Goal: Task Accomplishment & Management: Use online tool/utility

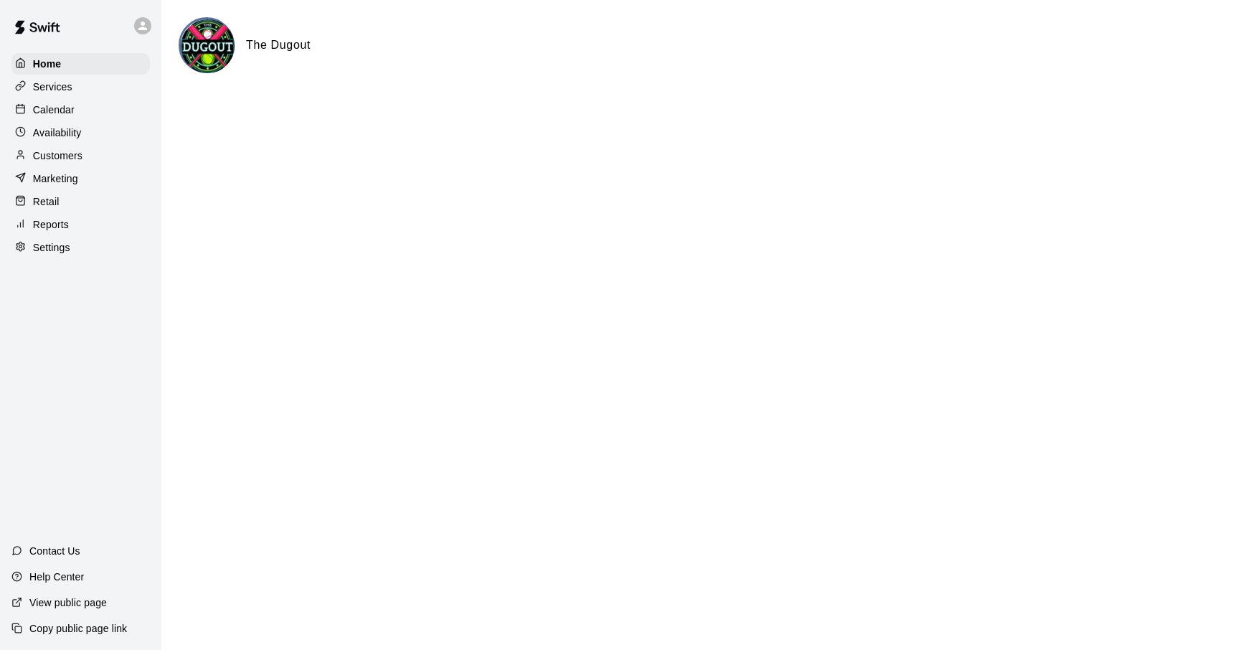
click at [60, 228] on p "Reports" at bounding box center [51, 224] width 36 height 14
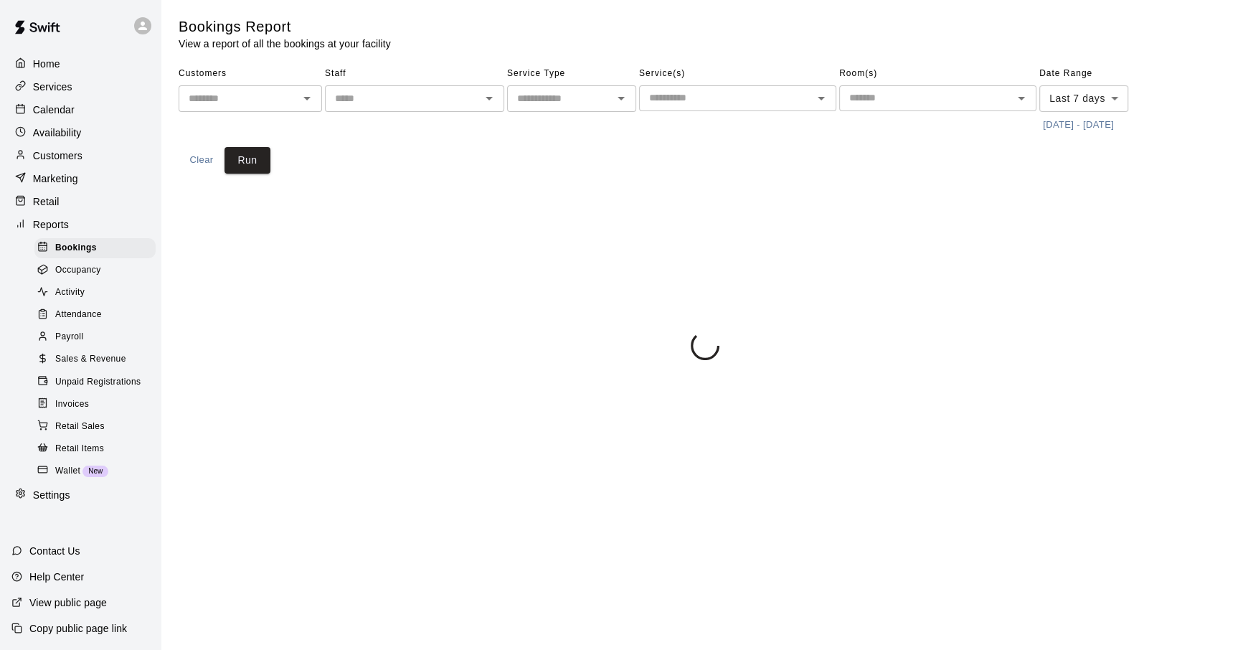
click at [62, 344] on span "Payroll" at bounding box center [69, 337] width 28 height 14
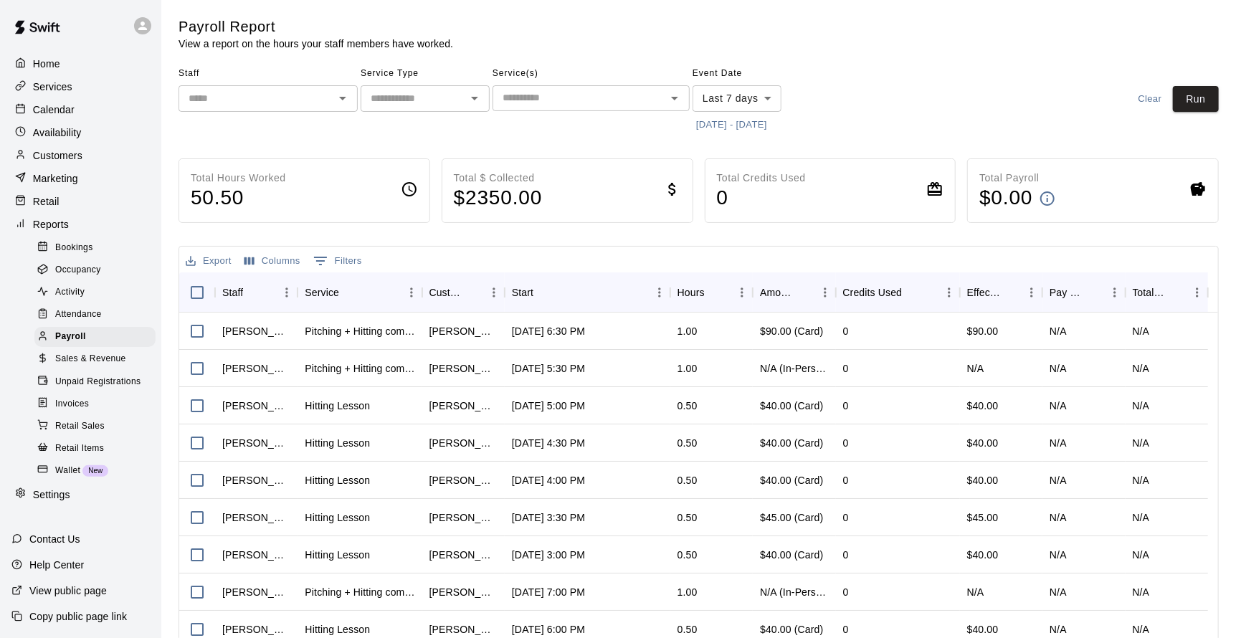
click at [407, 103] on input "text" at bounding box center [413, 99] width 97 height 18
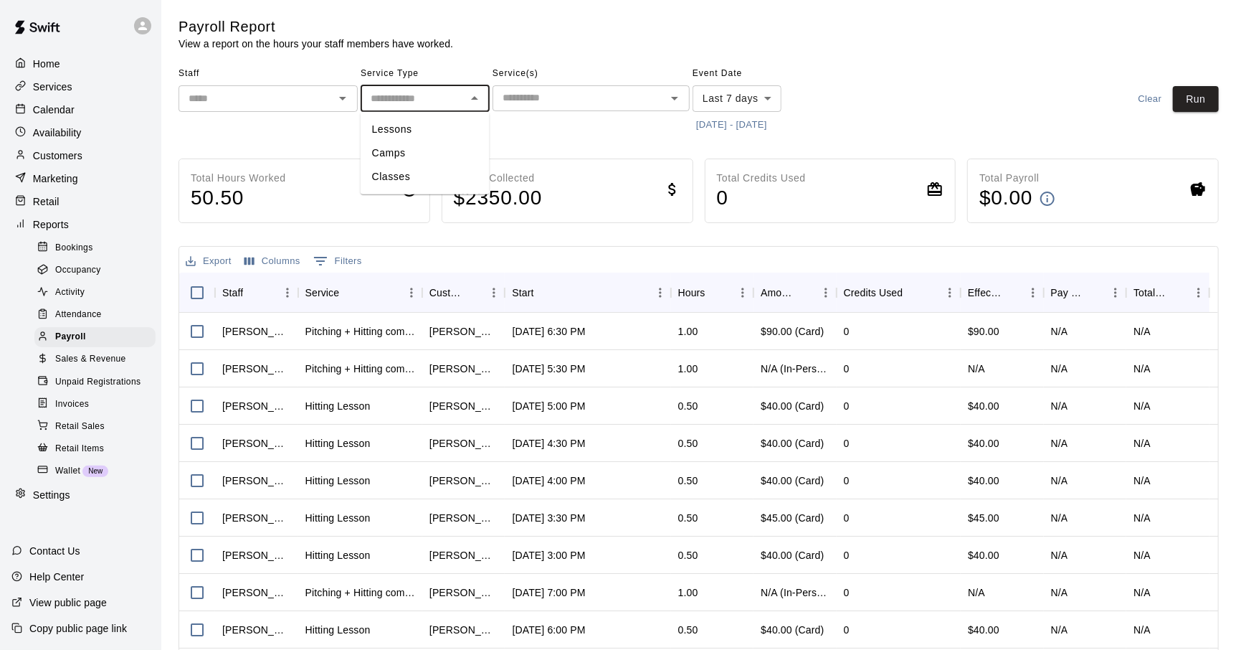
click at [309, 105] on input "text" at bounding box center [256, 99] width 147 height 18
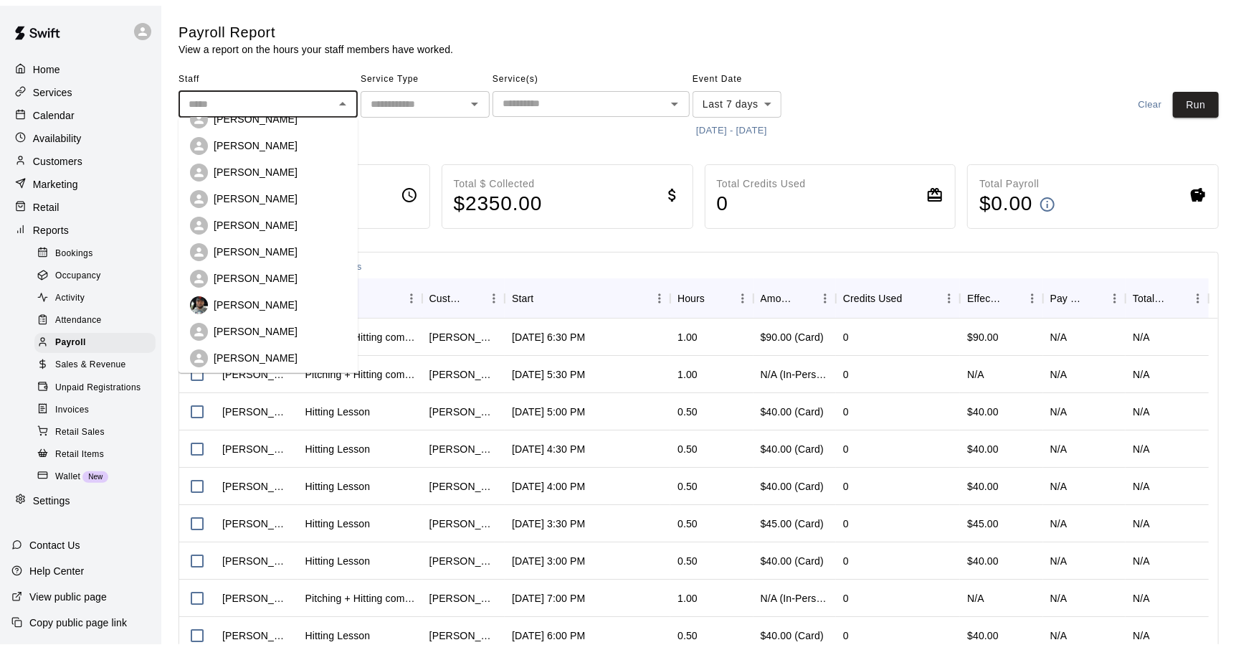
scroll to position [71, 0]
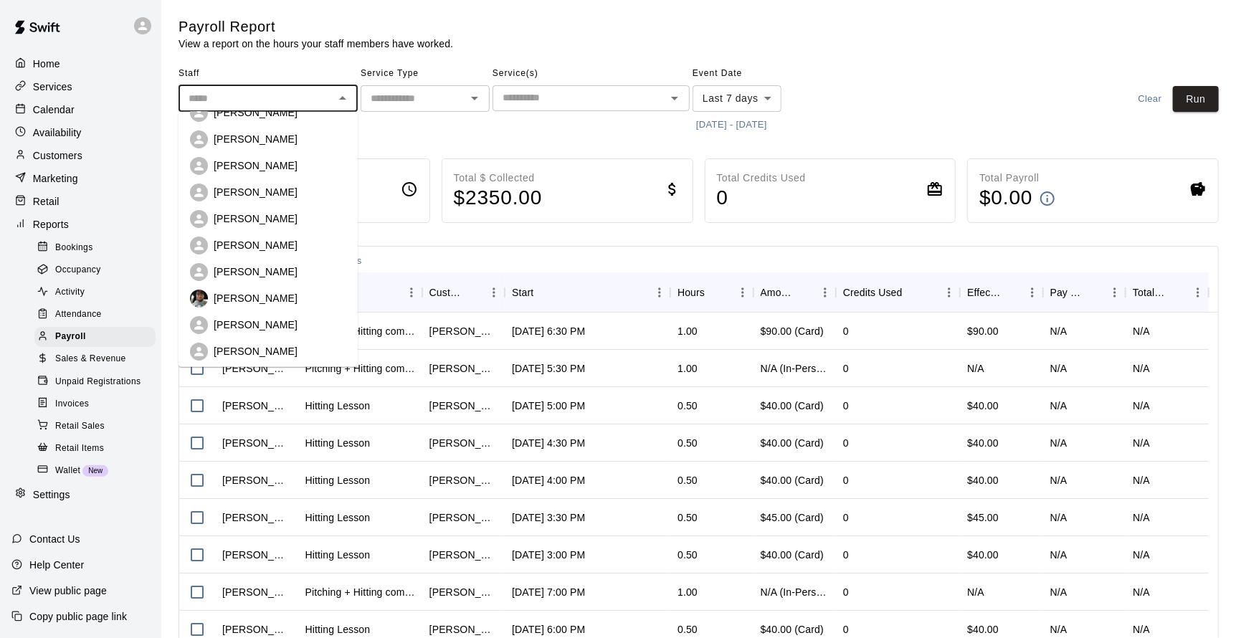
click at [255, 224] on p "[PERSON_NAME]" at bounding box center [256, 219] width 84 height 14
type input "**********"
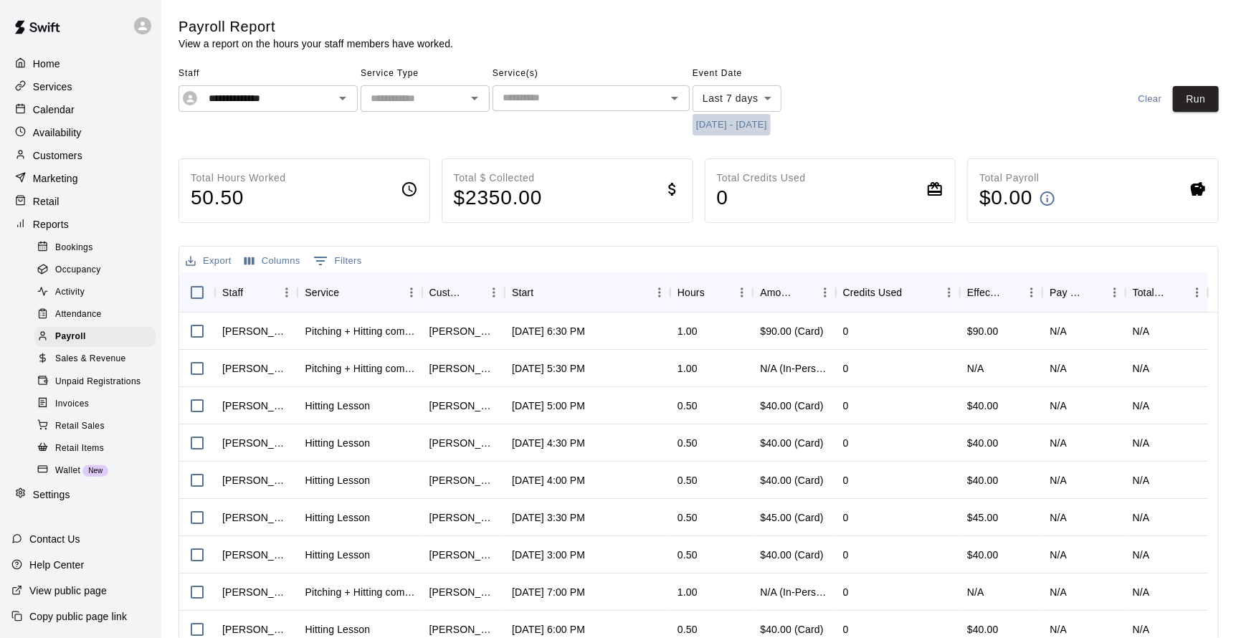
click at [734, 126] on button "[DATE] - [DATE]" at bounding box center [732, 125] width 78 height 22
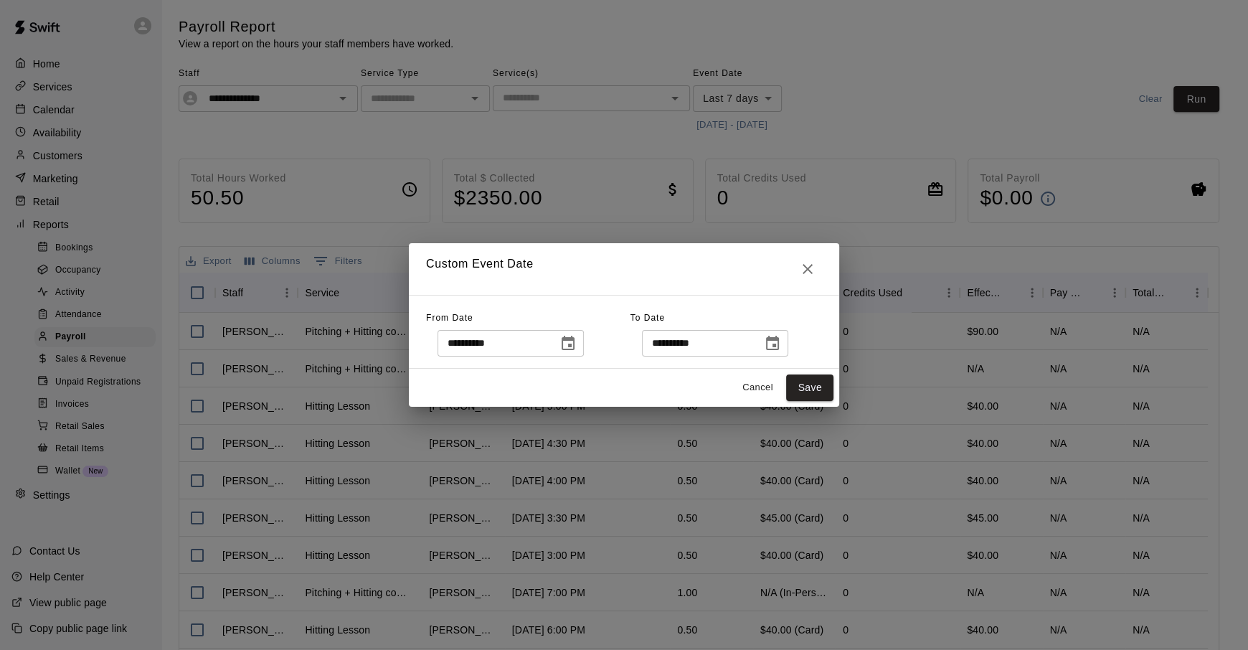
click at [577, 341] on icon "Choose date, selected date is Aug 6, 2025" at bounding box center [567, 343] width 17 height 17
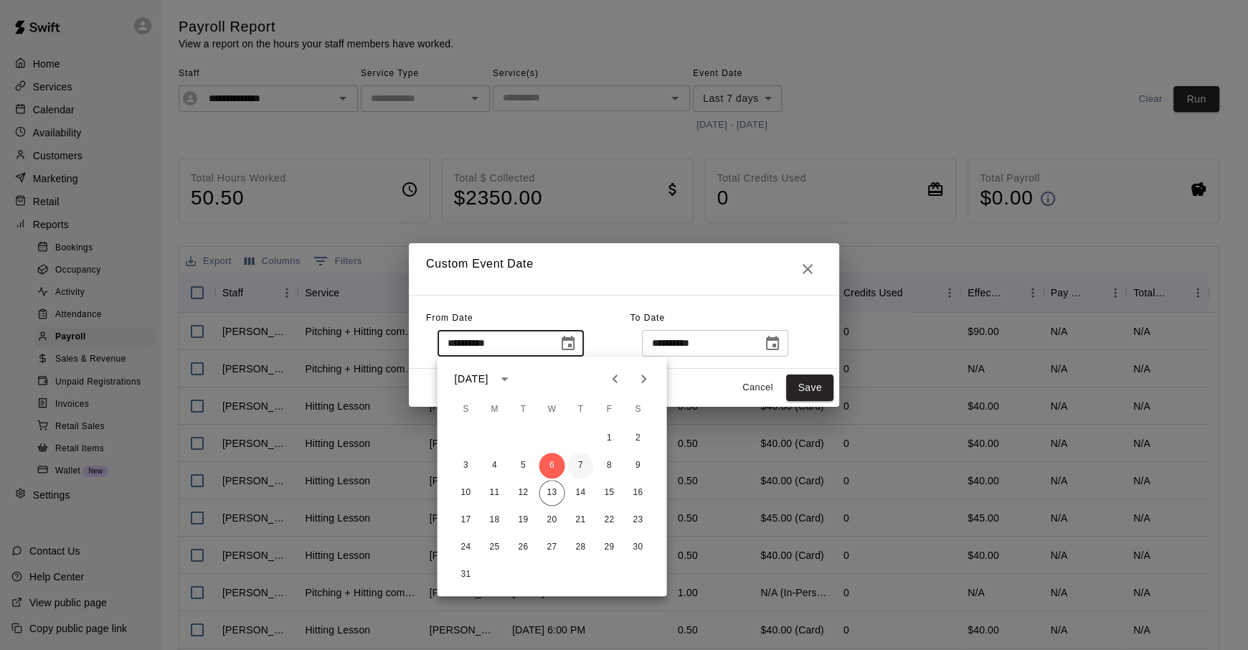
click at [580, 461] on button "7" at bounding box center [581, 465] width 26 height 26
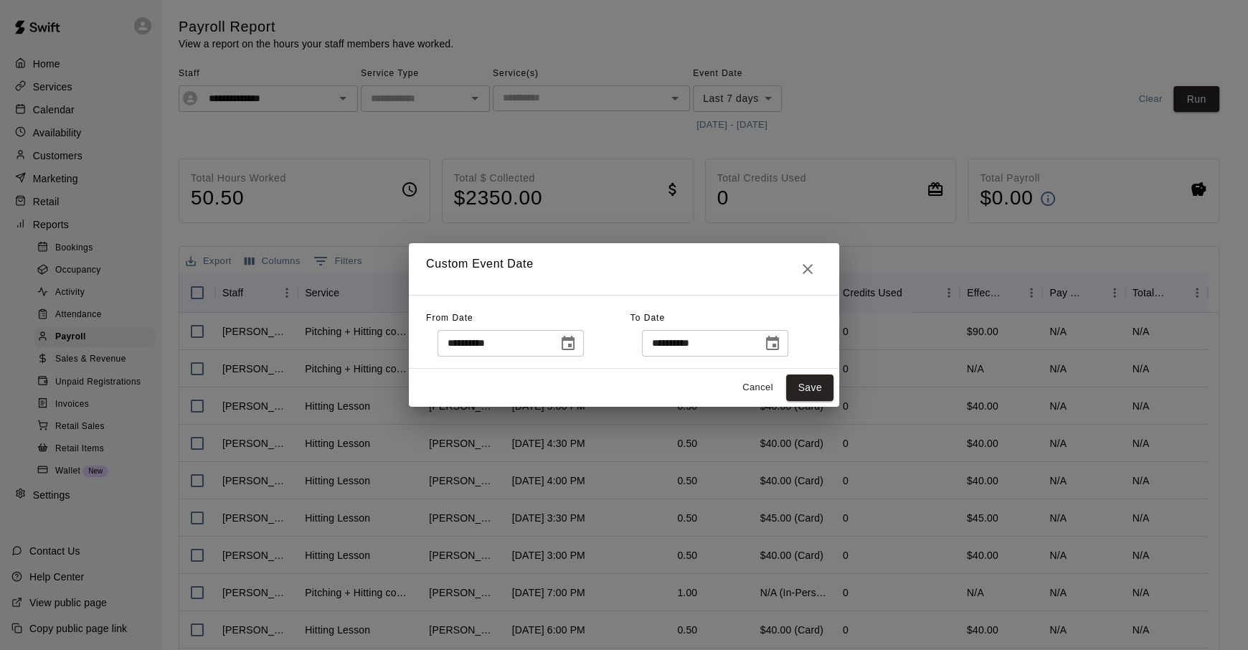
type input "**********"
click at [796, 389] on button "Save" at bounding box center [809, 387] width 47 height 27
type input "******"
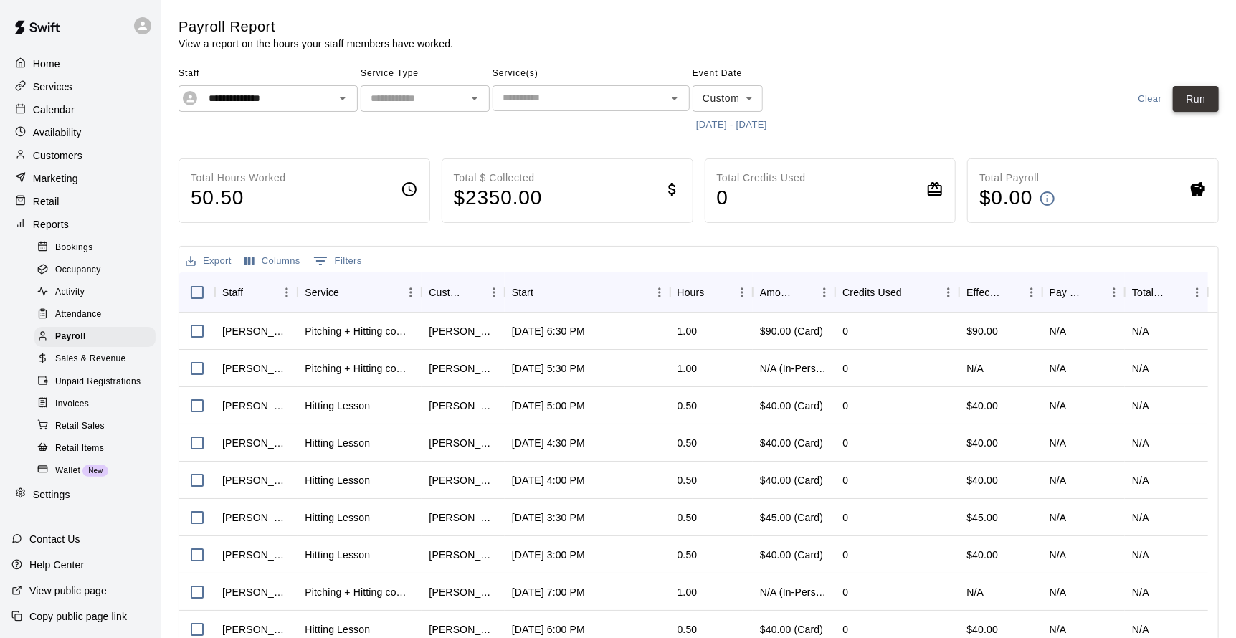
click at [1197, 111] on button "Run" at bounding box center [1196, 99] width 46 height 27
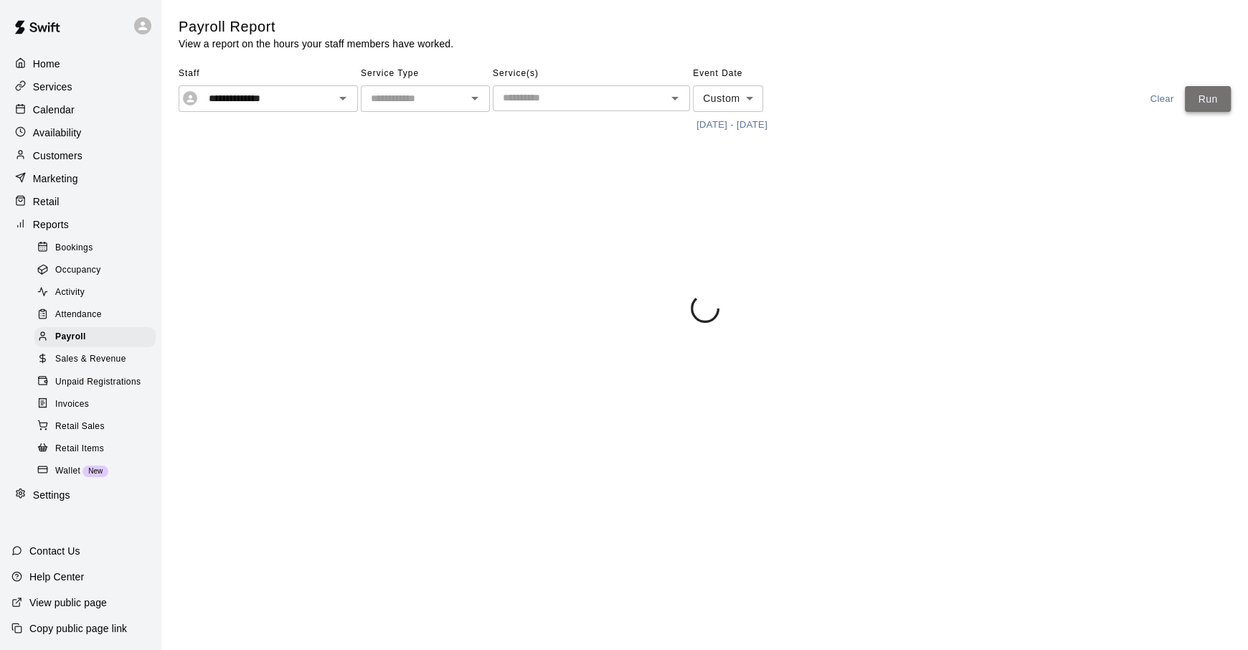
click at [1197, 111] on button "Run" at bounding box center [1208, 99] width 46 height 27
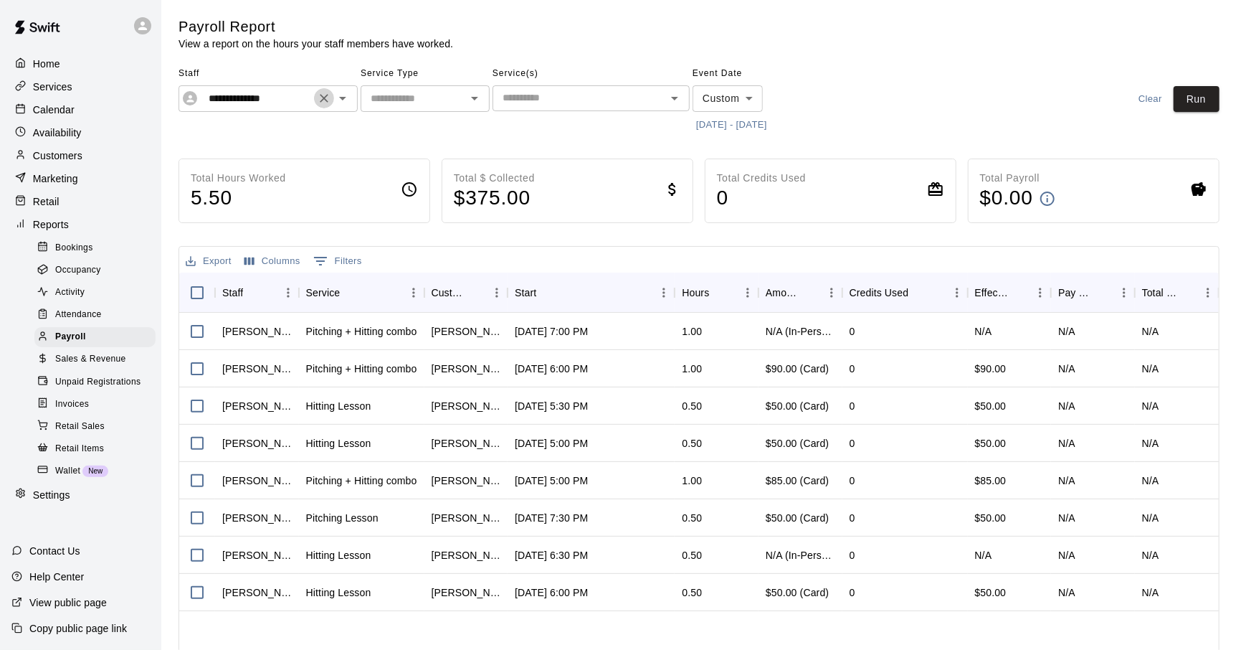
drag, startPoint x: 328, startPoint y: 100, endPoint x: 338, endPoint y: 100, distance: 10.8
click at [330, 100] on icon "Clear" at bounding box center [324, 98] width 14 height 14
click at [341, 101] on icon "Open" at bounding box center [342, 98] width 17 height 17
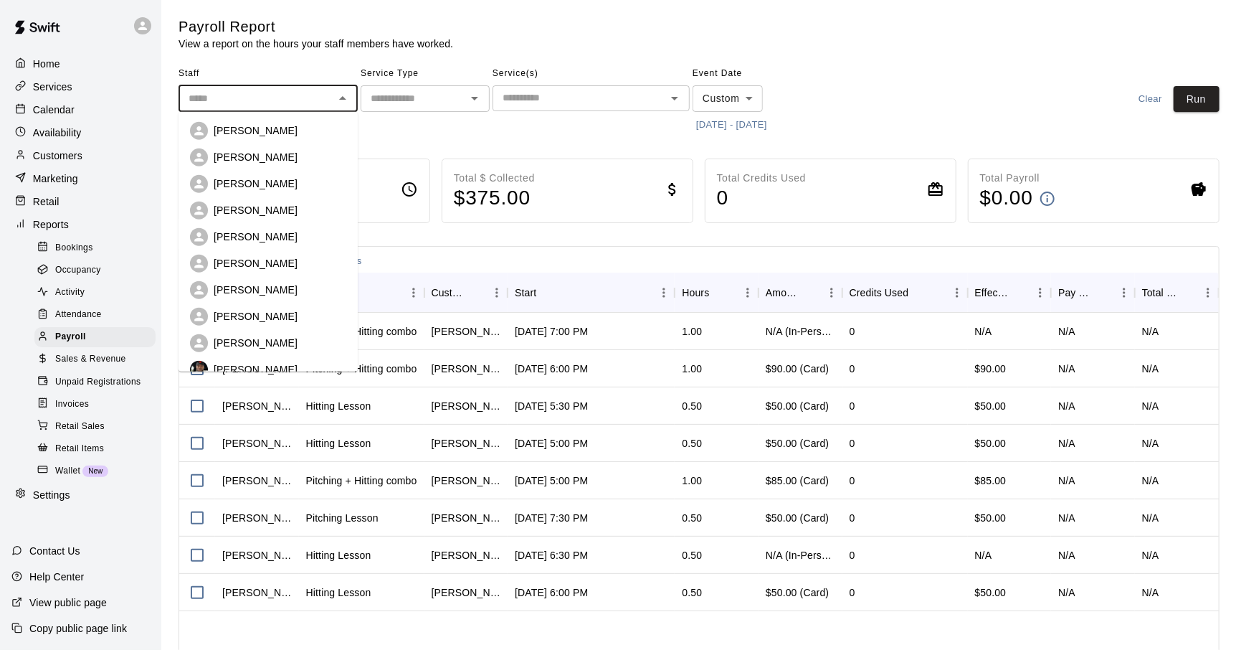
click at [255, 318] on p "[PERSON_NAME]" at bounding box center [256, 316] width 84 height 14
type input "**********"
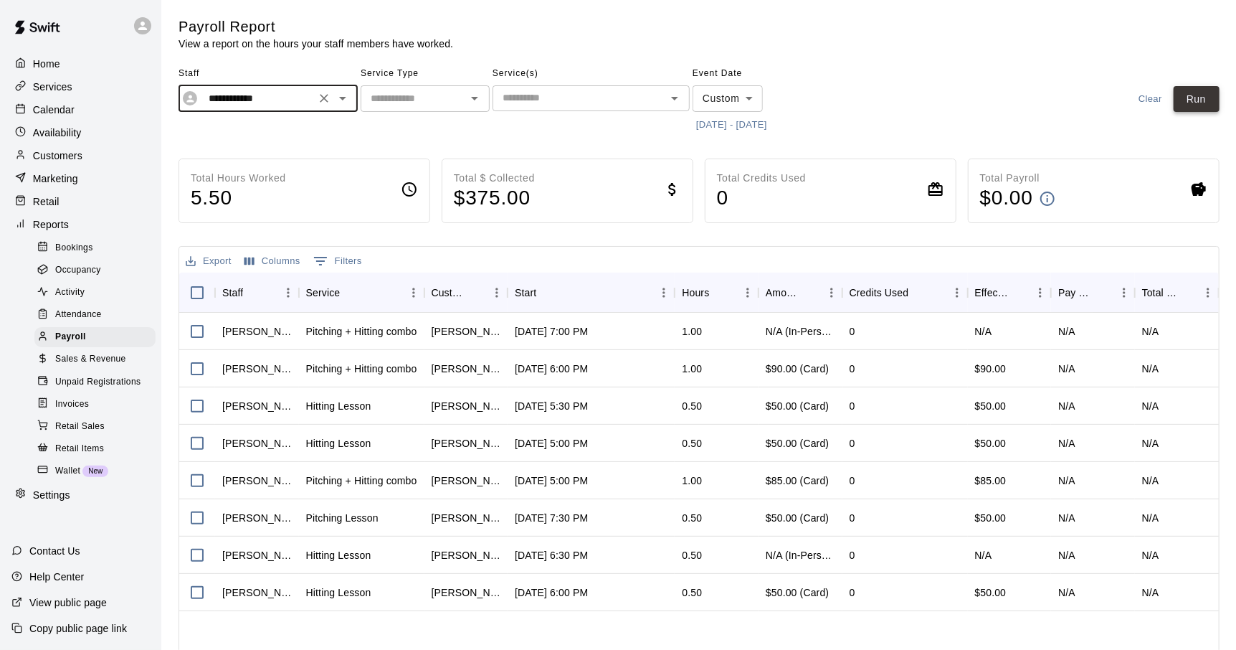
click at [1192, 101] on button "Run" at bounding box center [1197, 99] width 46 height 27
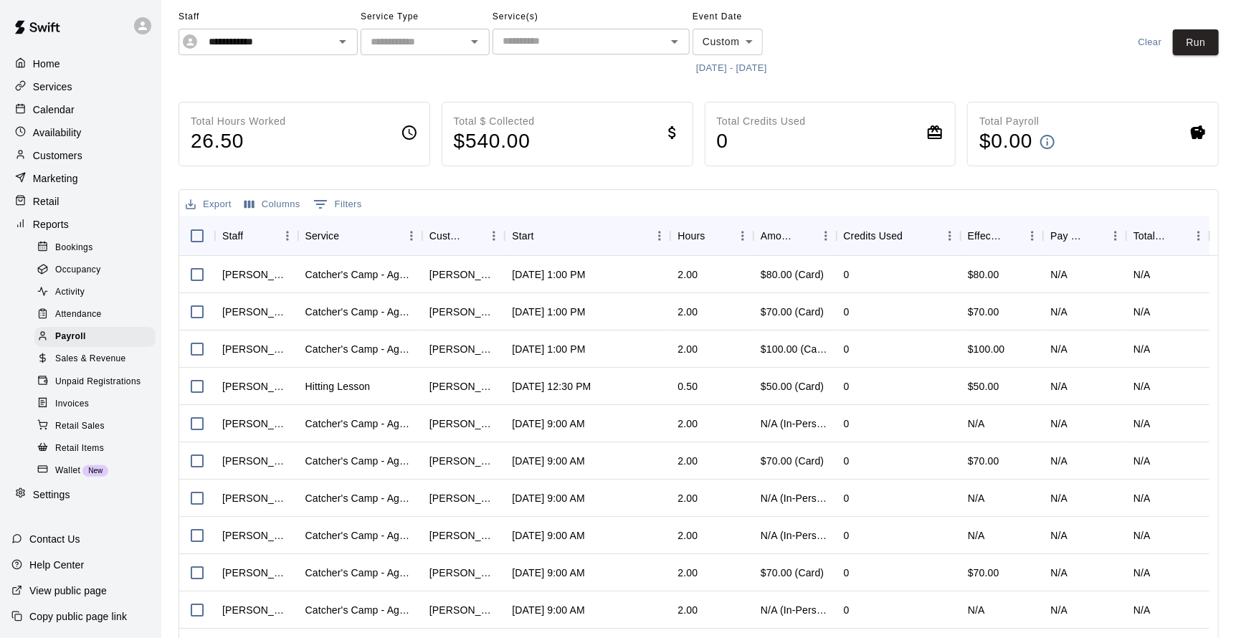
scroll to position [32, 0]
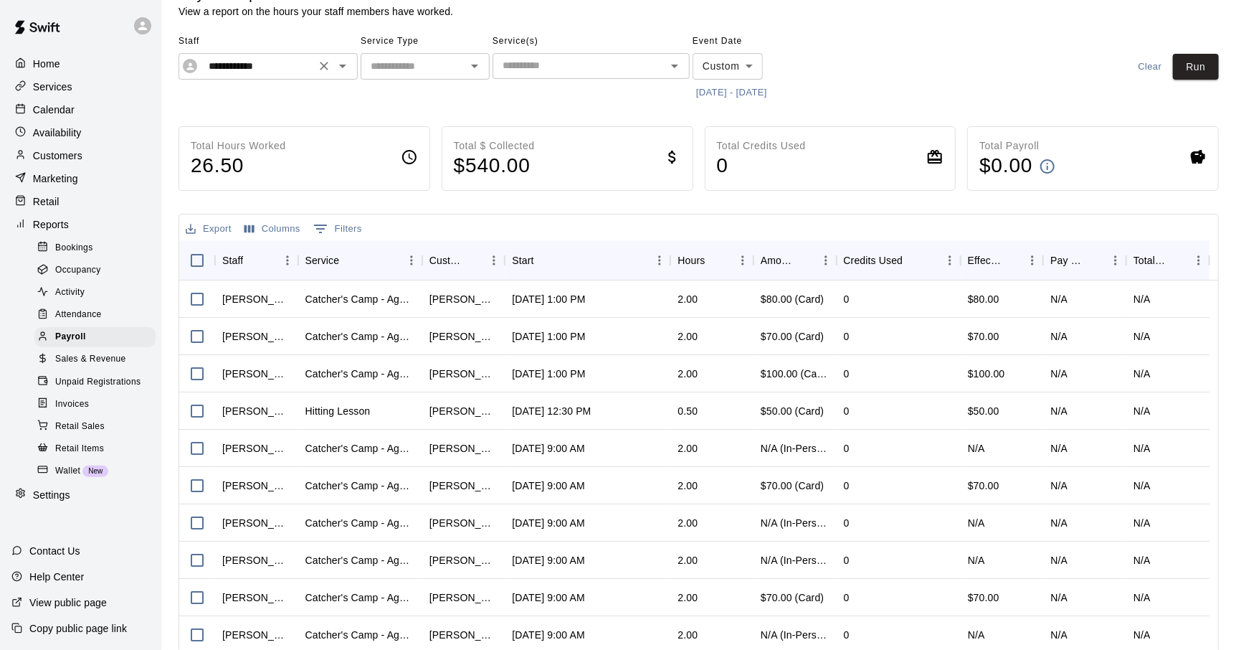
click at [321, 68] on icon "Clear" at bounding box center [324, 66] width 9 height 9
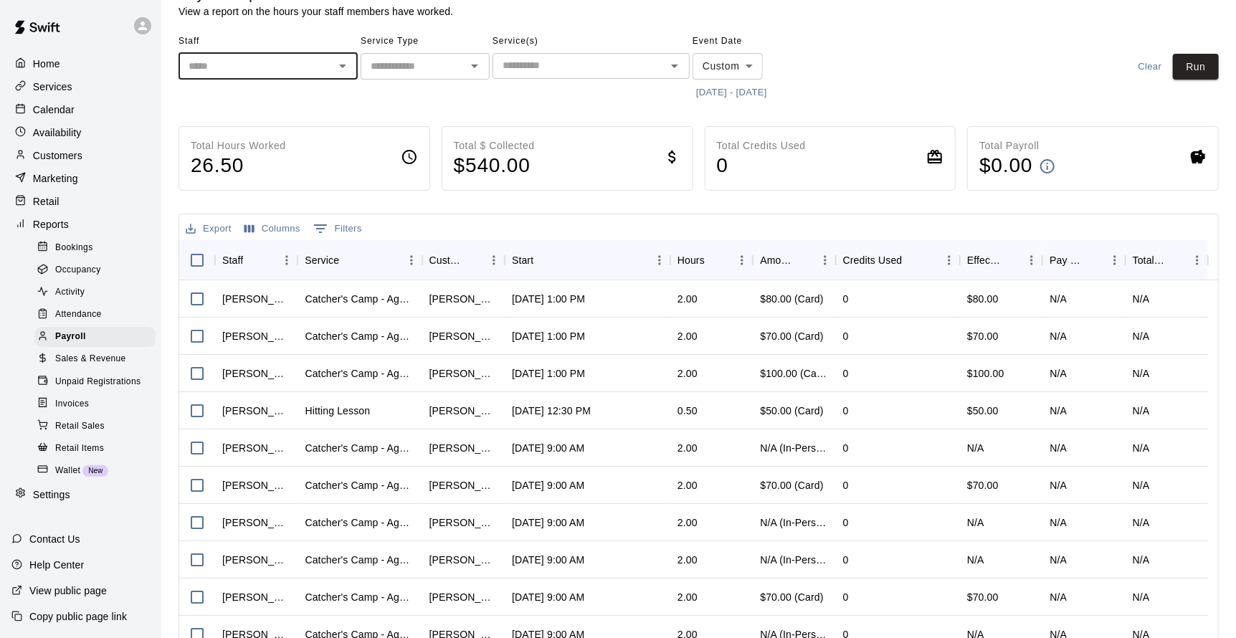
click at [339, 67] on icon "Open" at bounding box center [342, 65] width 17 height 17
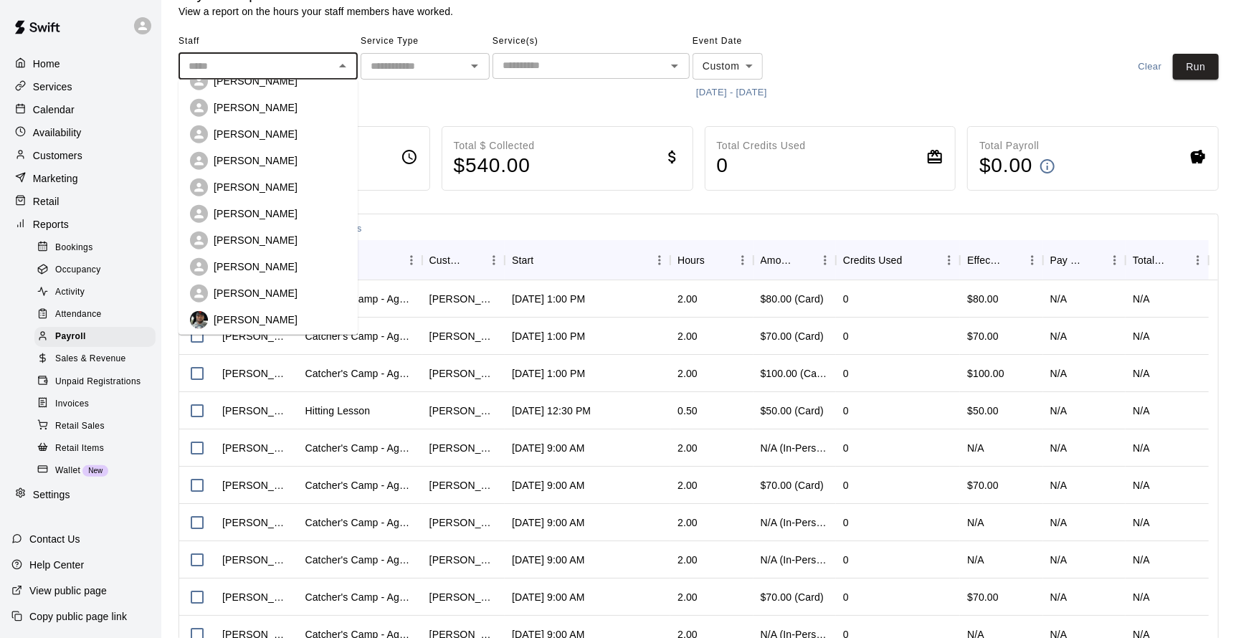
scroll to position [71, 0]
click at [288, 295] on div "[PERSON_NAME]" at bounding box center [280, 292] width 133 height 14
type input "**********"
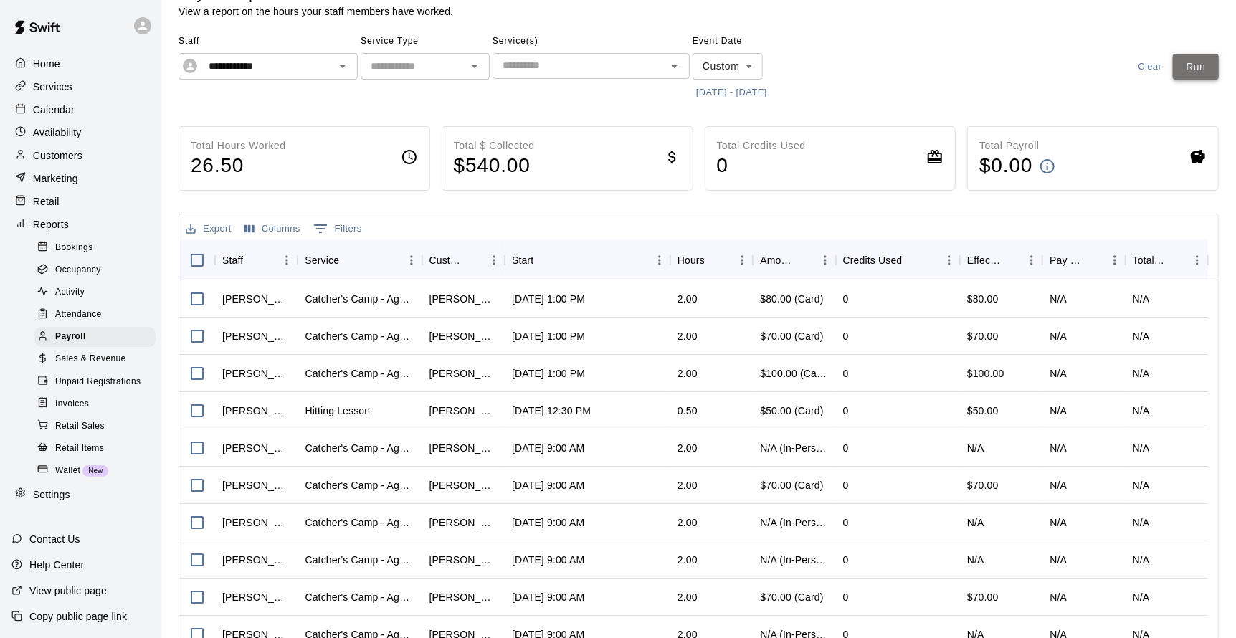
click at [1190, 67] on button "Run" at bounding box center [1196, 67] width 46 height 27
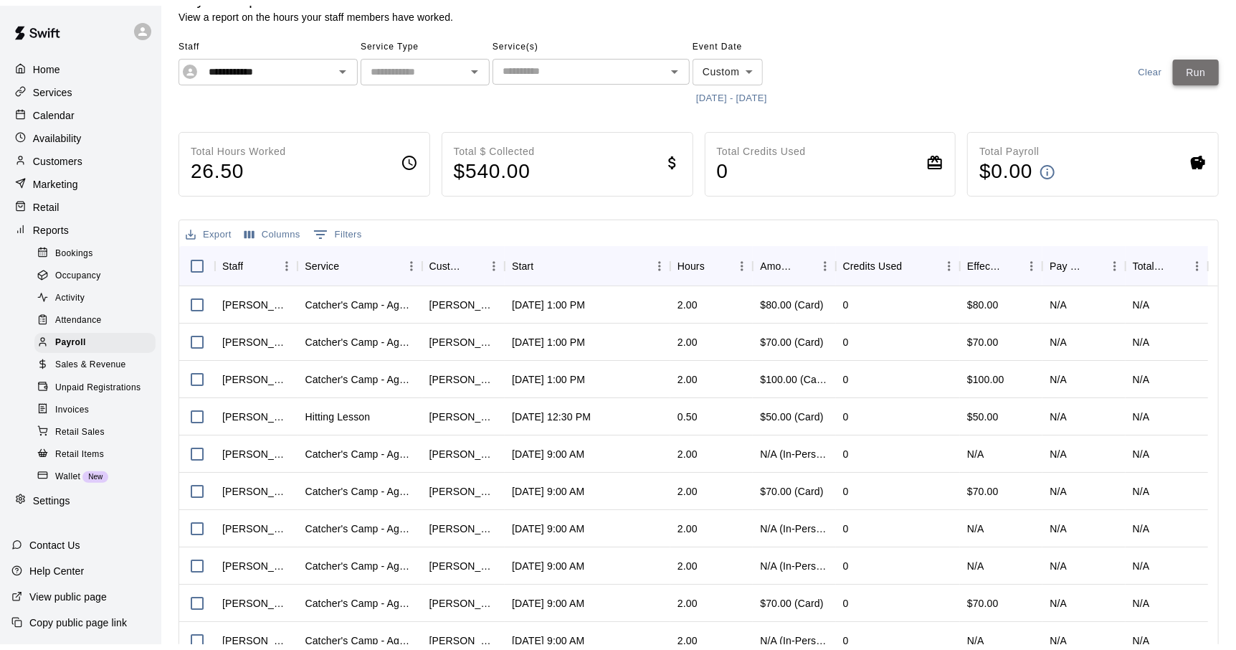
scroll to position [0, 0]
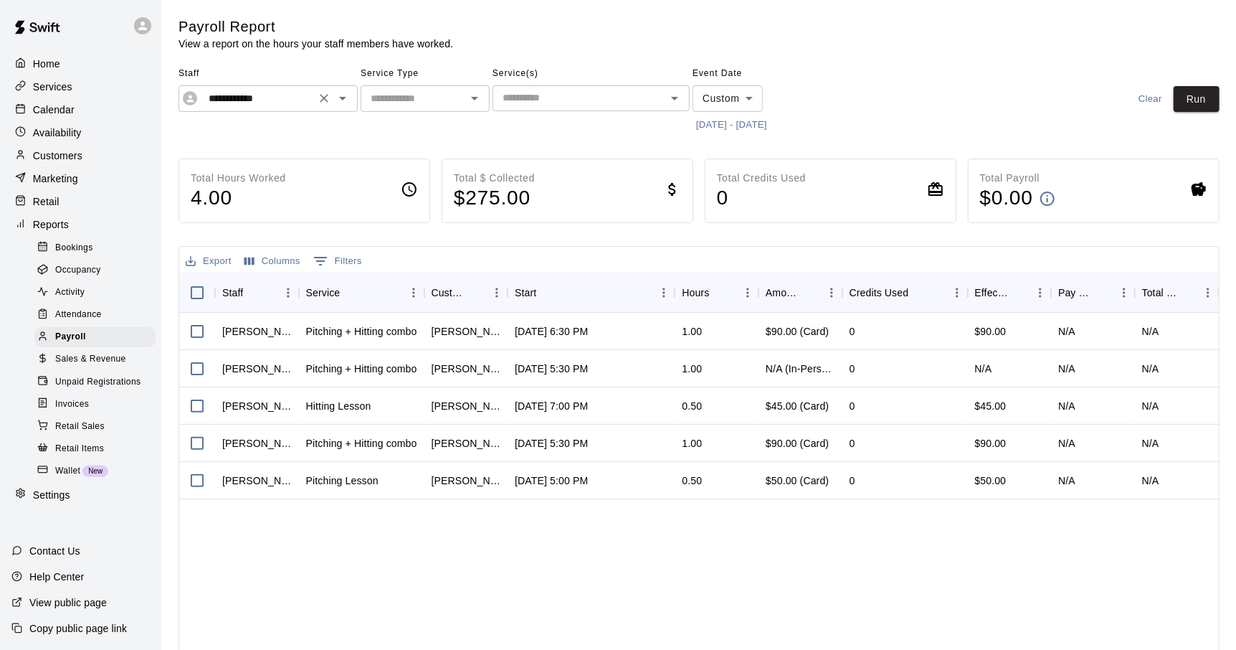
click at [328, 97] on icon "Clear" at bounding box center [324, 98] width 14 height 14
click at [338, 97] on icon "Open" at bounding box center [342, 98] width 17 height 17
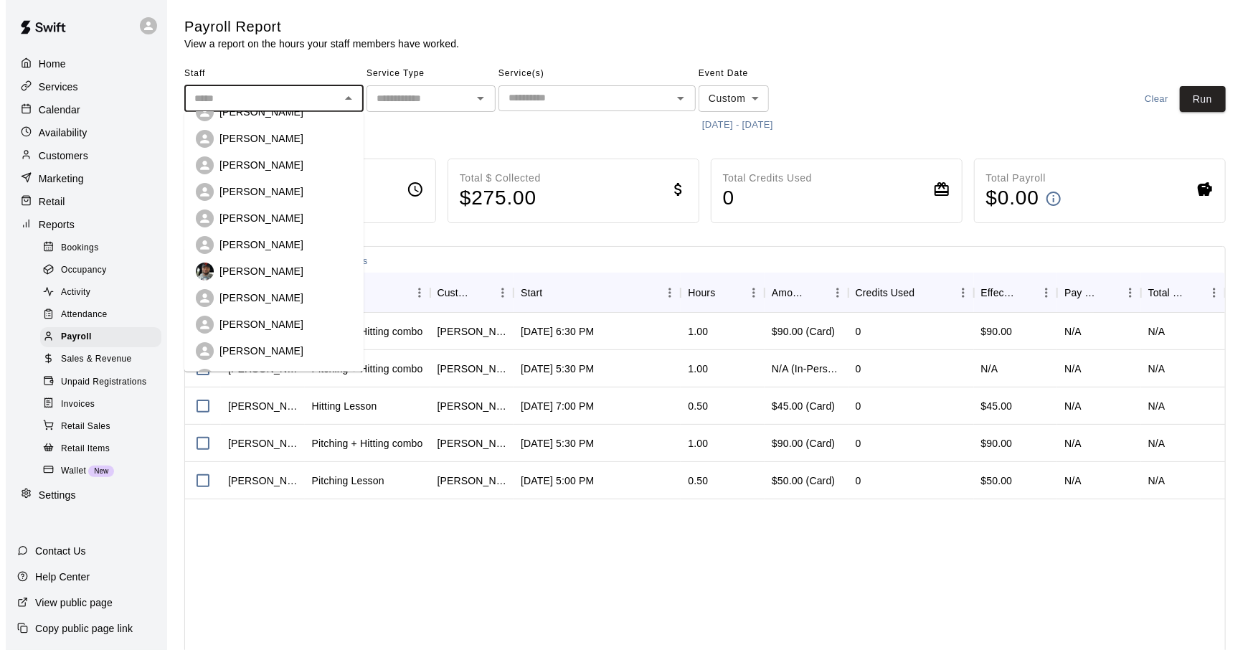
scroll to position [123, 0]
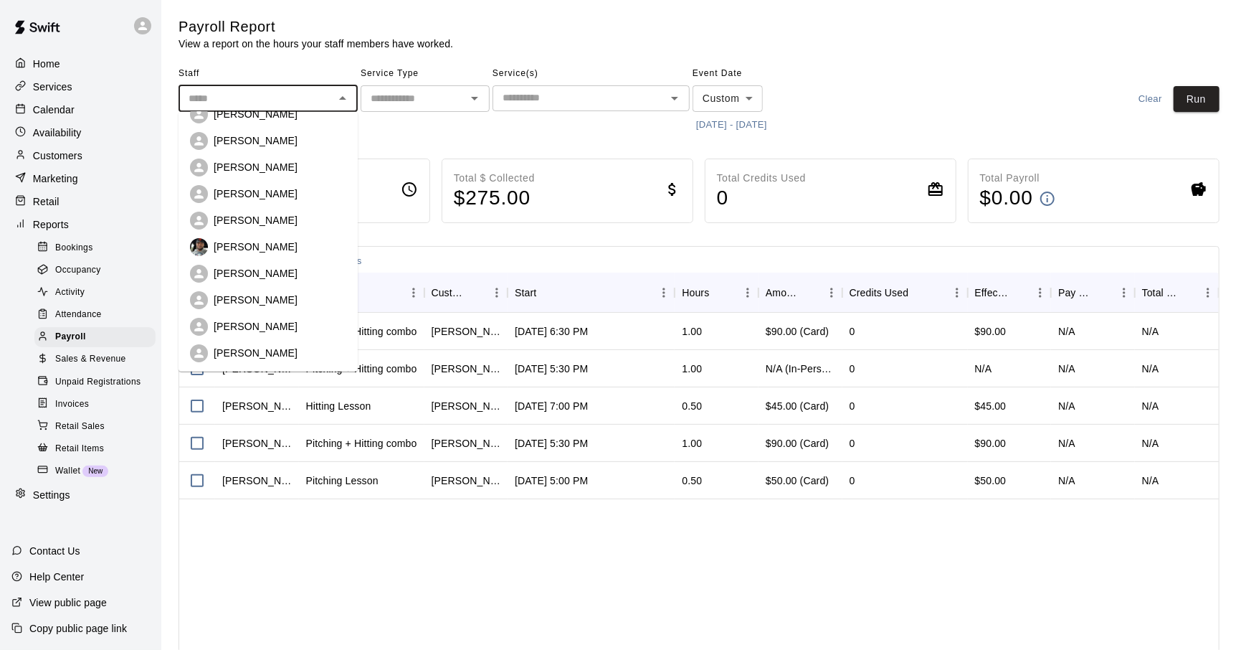
click at [289, 293] on div "[PERSON_NAME]" at bounding box center [280, 300] width 133 height 14
type input "**********"
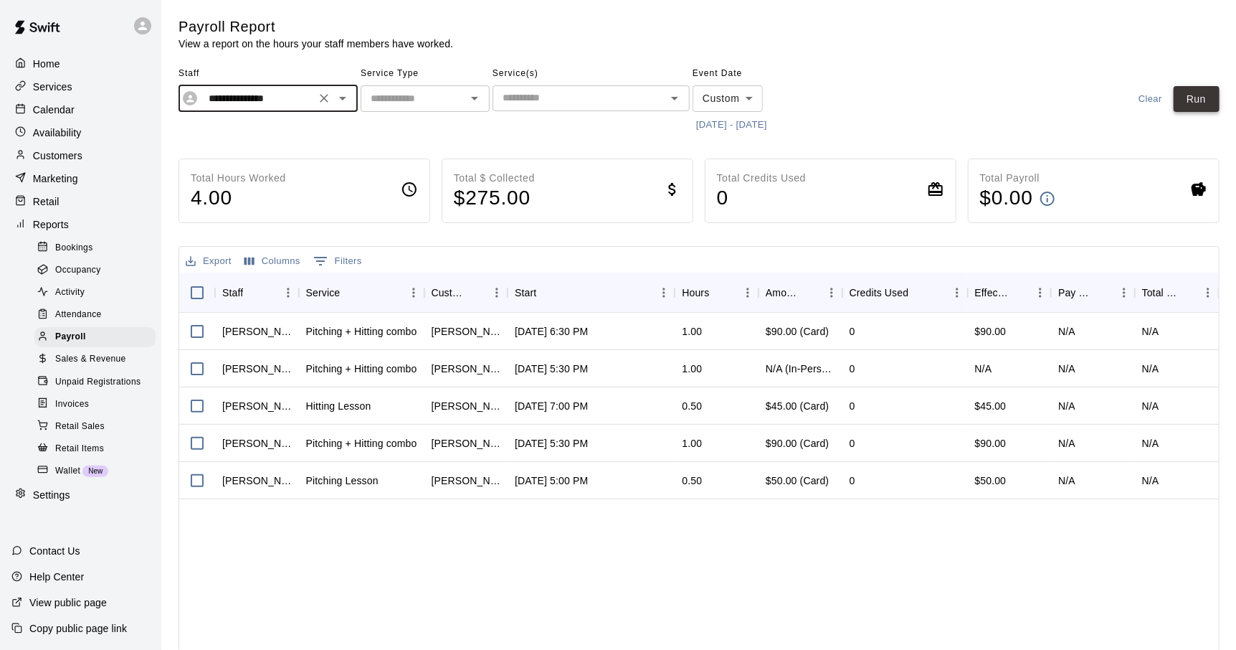
click at [1179, 100] on button "Run" at bounding box center [1197, 99] width 46 height 27
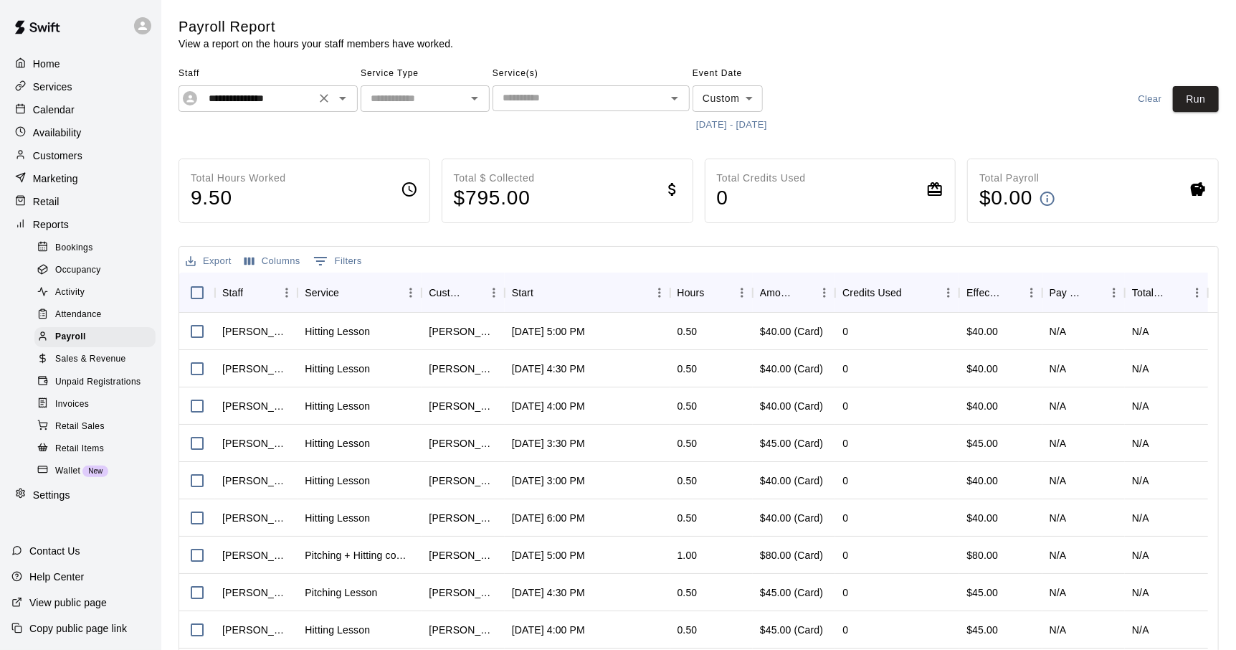
click at [319, 100] on icon "Clear" at bounding box center [324, 98] width 14 height 14
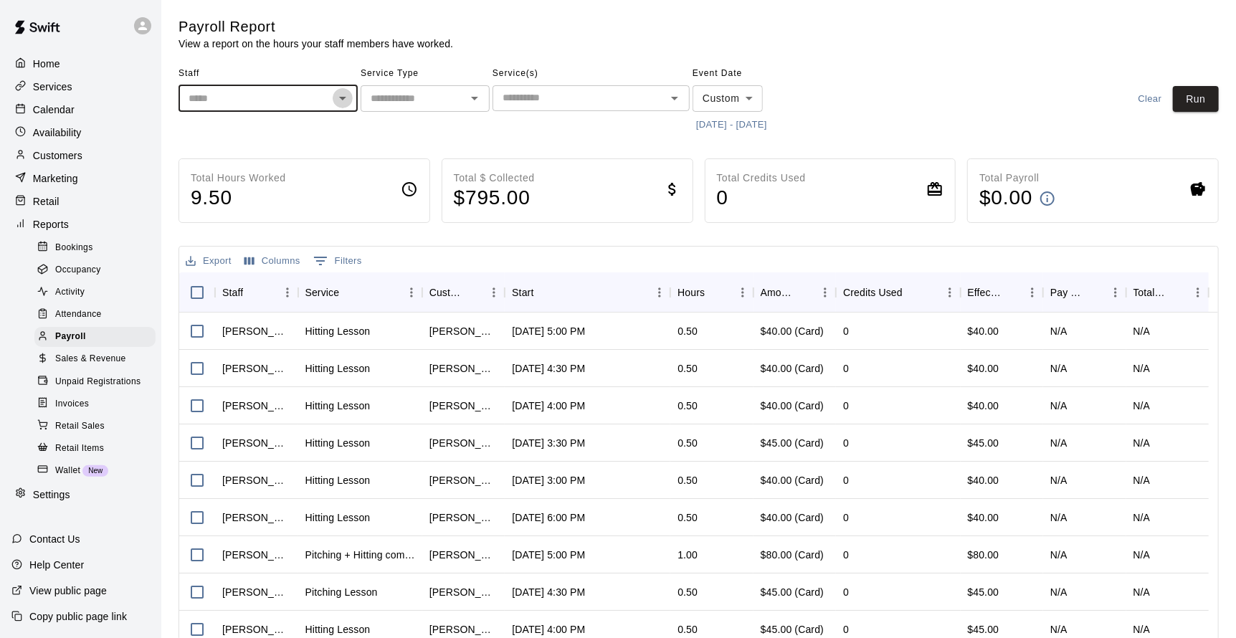
click at [347, 100] on icon "Open" at bounding box center [342, 98] width 17 height 17
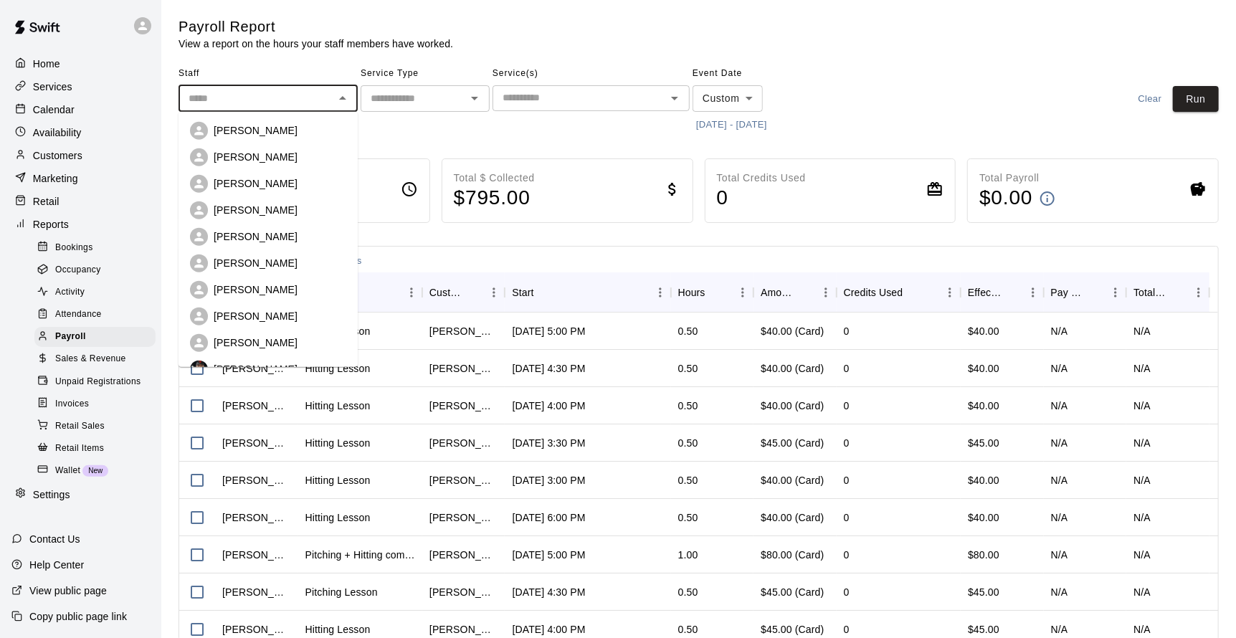
click at [310, 193] on li "[PERSON_NAME]" at bounding box center [268, 184] width 179 height 27
type input "**********"
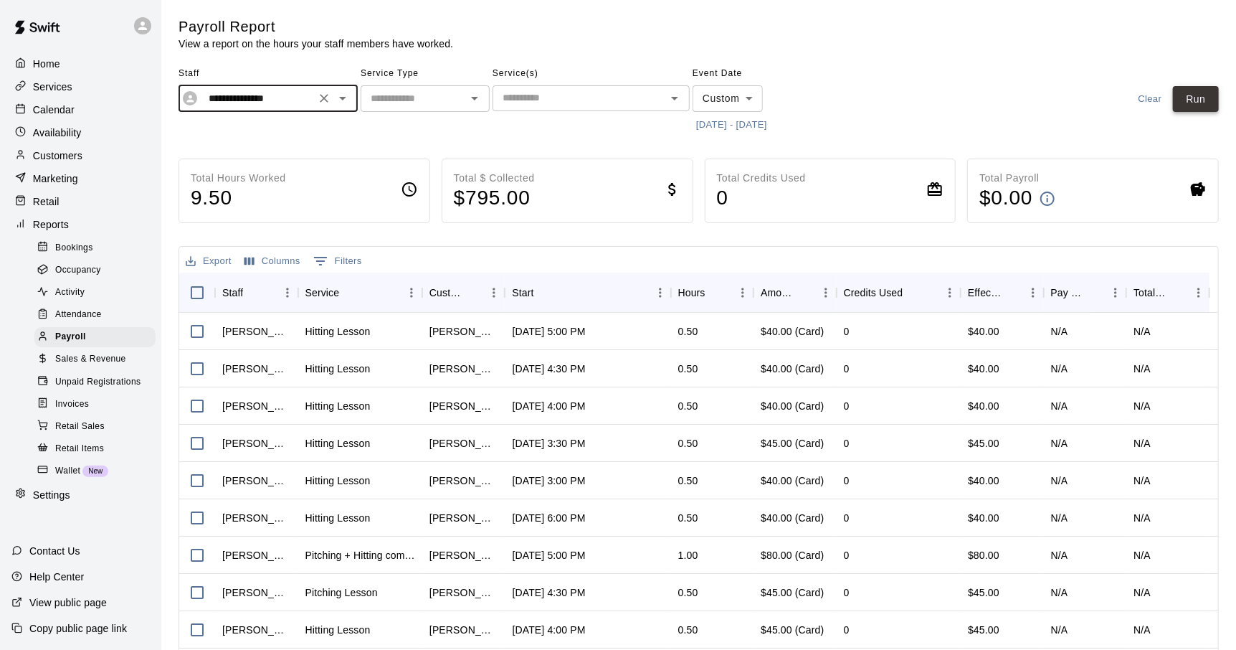
click at [1197, 99] on button "Run" at bounding box center [1196, 99] width 46 height 27
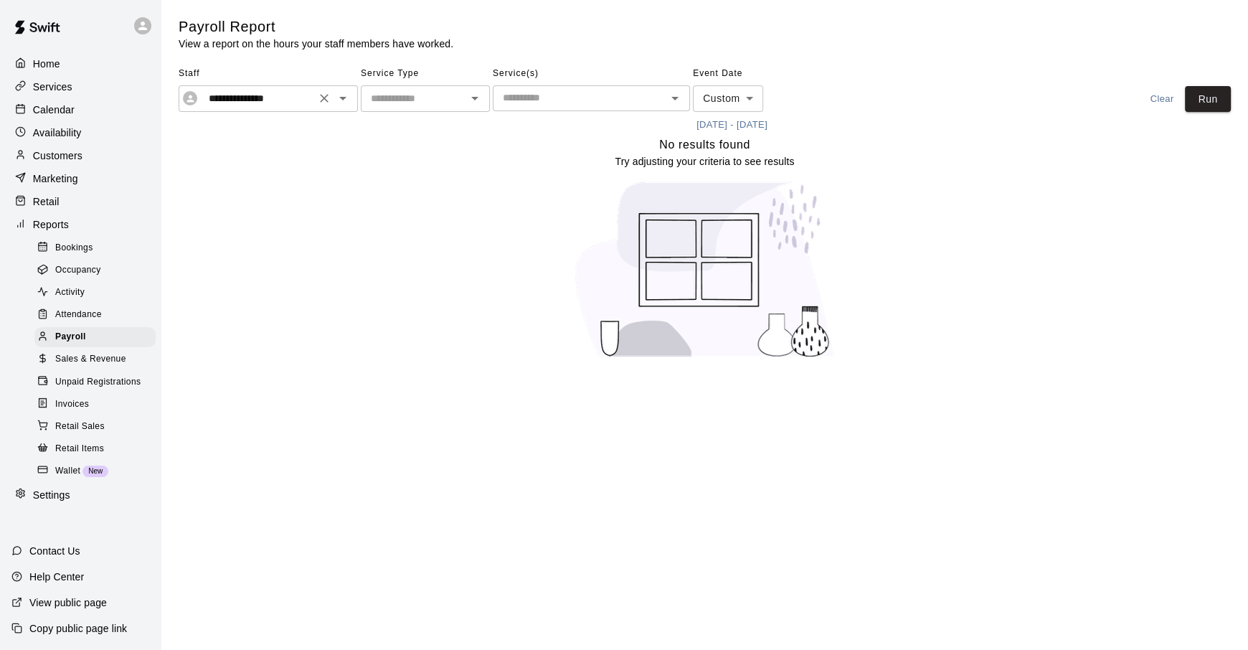
click at [326, 103] on icon "Clear" at bounding box center [324, 98] width 14 height 14
click at [338, 104] on icon "Open" at bounding box center [342, 98] width 17 height 17
